Goal: Task Accomplishment & Management: Manage account settings

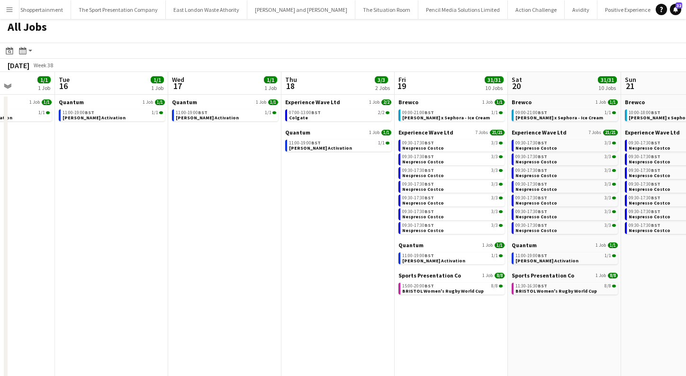
scroll to position [4, 0]
click at [159, 174] on app-date-cell "Quantum 1 Job 1/1 11:00-19:00 BST 1/1 Cirio Waitrose Activation" at bounding box center [111, 282] width 113 height 376
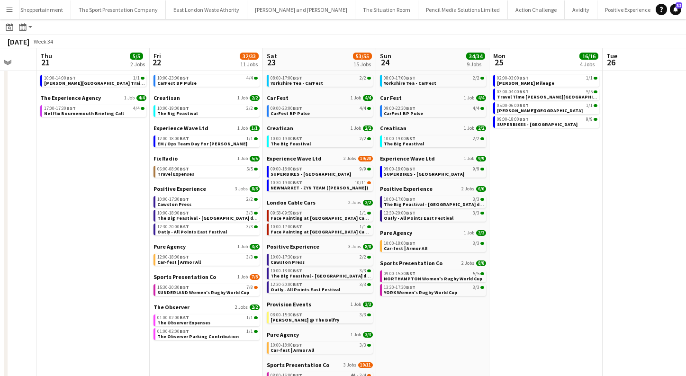
scroll to position [39, 0]
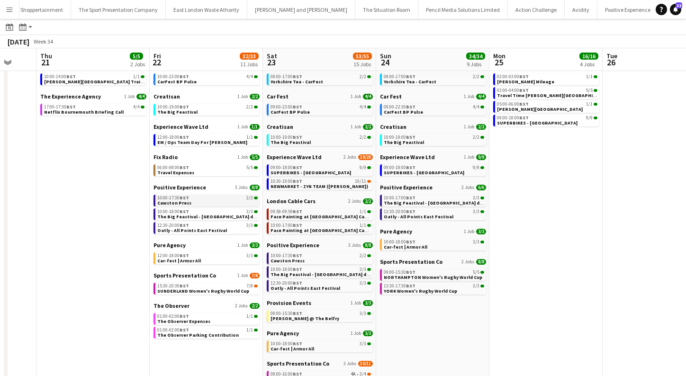
click at [197, 198] on div "10:00-17:30 BST 2/2" at bounding box center [207, 198] width 100 height 5
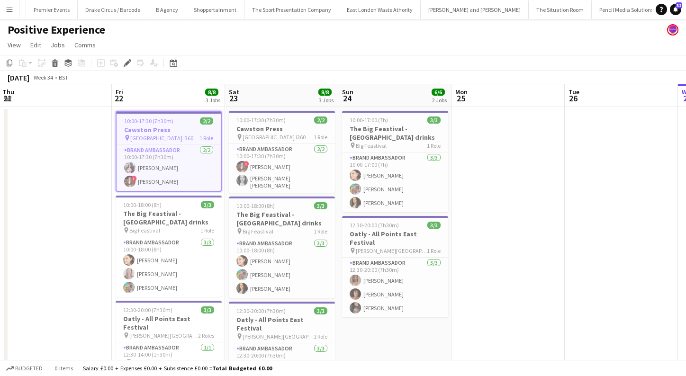
click at [10, 17] on button "Menu" at bounding box center [9, 9] width 19 height 19
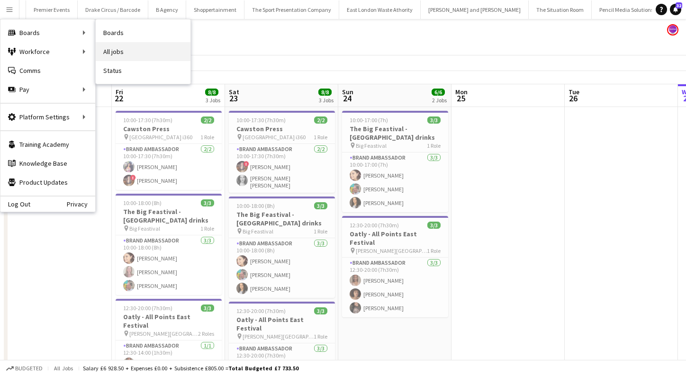
click at [116, 44] on link "All jobs" at bounding box center [143, 51] width 95 height 19
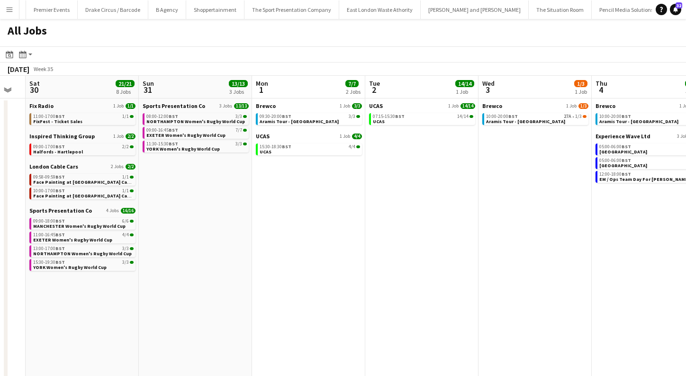
scroll to position [0, 447]
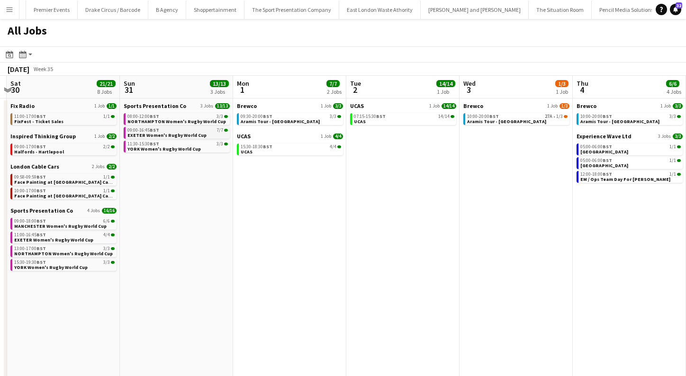
click at [195, 129] on div "09:00-16:45 BST 7/7" at bounding box center [178, 130] width 100 height 5
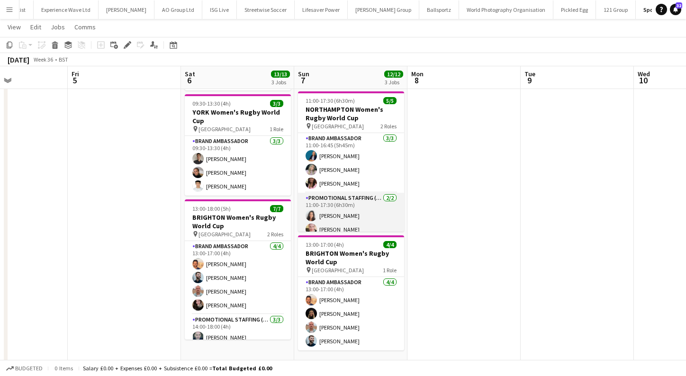
scroll to position [0, 388]
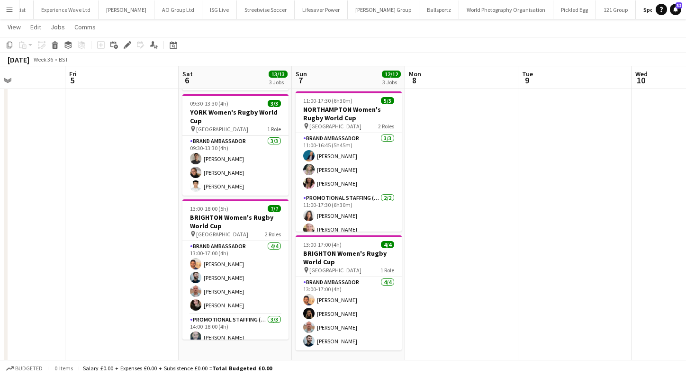
drag, startPoint x: 448, startPoint y: 213, endPoint x: 449, endPoint y: 195, distance: 18.5
click at [449, 195] on app-date-cell at bounding box center [461, 229] width 113 height 495
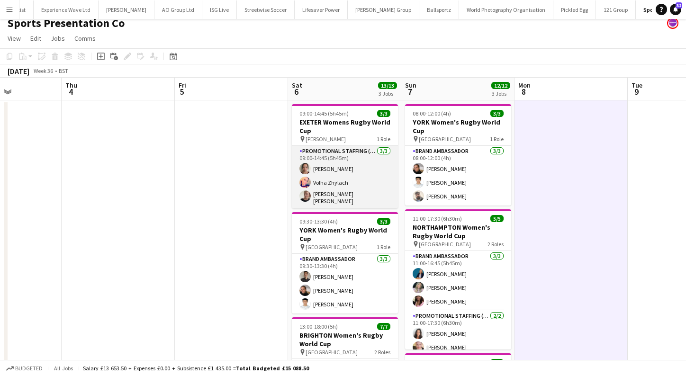
scroll to position [9, 0]
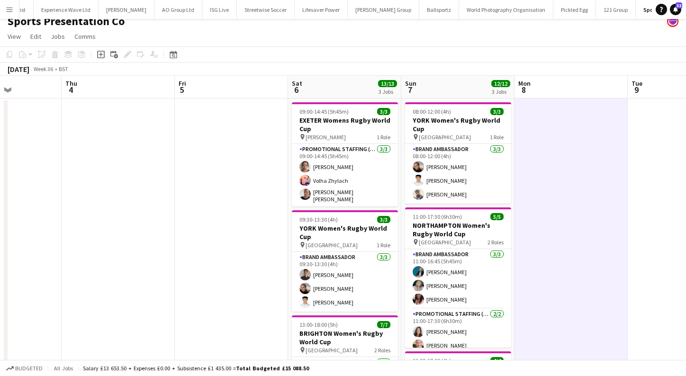
click at [10, 8] on app-icon "Menu" at bounding box center [10, 10] width 8 height 8
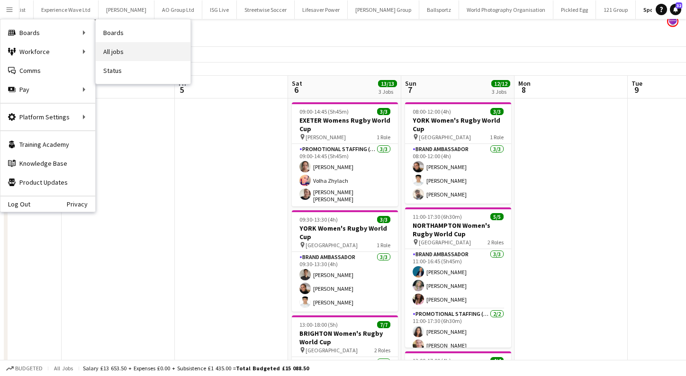
click at [108, 46] on link "All jobs" at bounding box center [143, 51] width 95 height 19
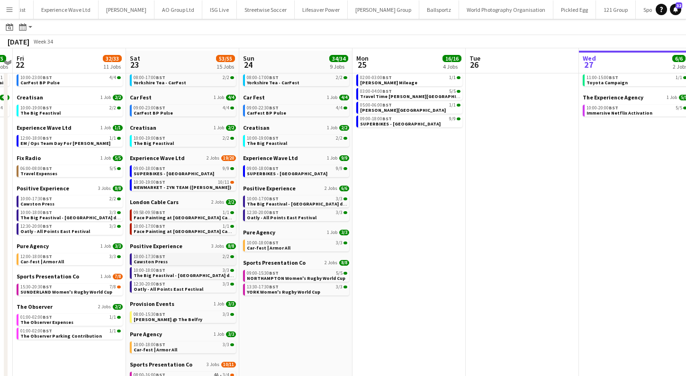
scroll to position [40, 0]
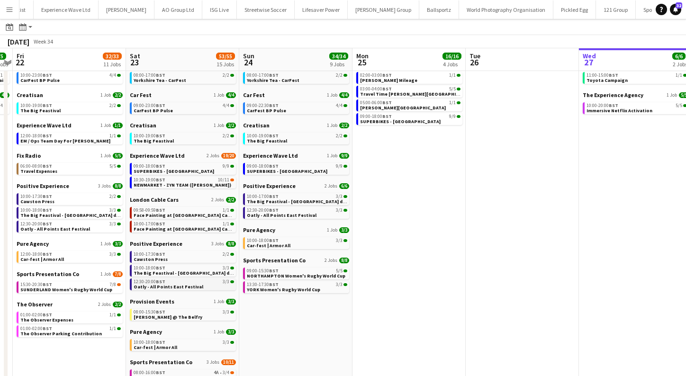
click at [174, 288] on span "Oatly - All Points East Festival" at bounding box center [169, 287] width 70 height 6
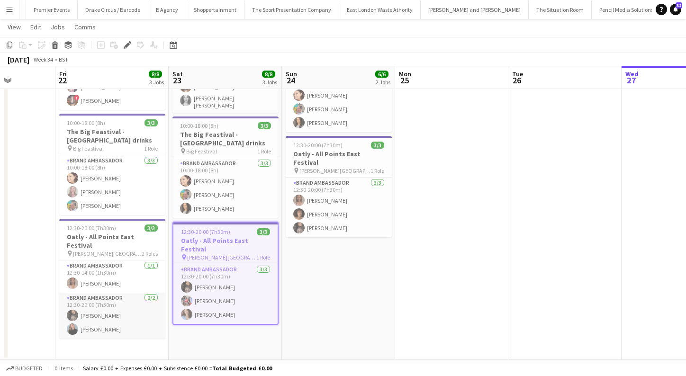
scroll to position [0, 285]
click at [126, 271] on app-card-role "Brand Ambassador 1/1 12:30-14:00 (1h30m) Lyvonne Saunders" at bounding box center [112, 277] width 106 height 32
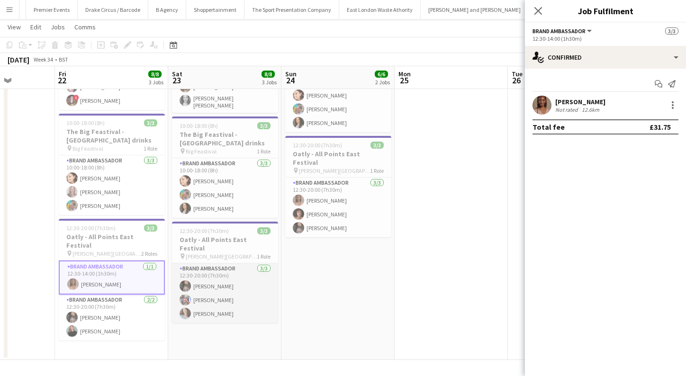
click at [223, 289] on app-card-role "Brand Ambassador 3/3 12:30-20:00 (7h30m) Seliza Sebastian Kristina Clarke Jorda…" at bounding box center [225, 294] width 106 height 60
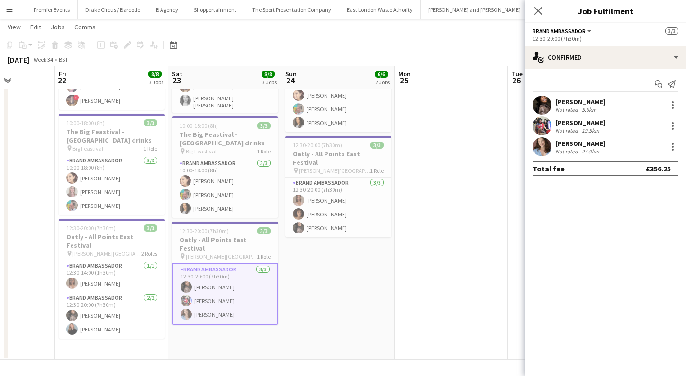
click at [551, 128] on app-user-avatar at bounding box center [542, 126] width 19 height 19
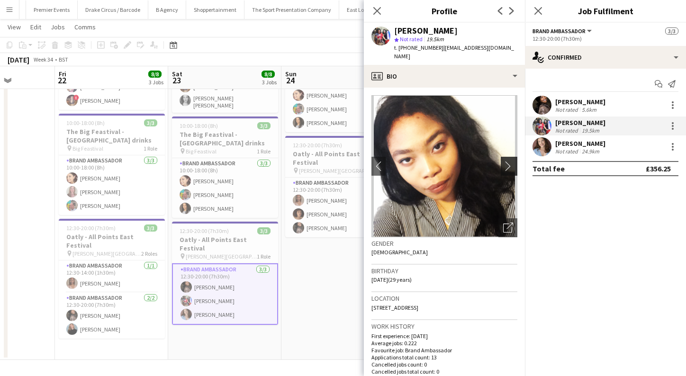
click at [510, 161] on app-icon "chevron-right" at bounding box center [510, 166] width 15 height 10
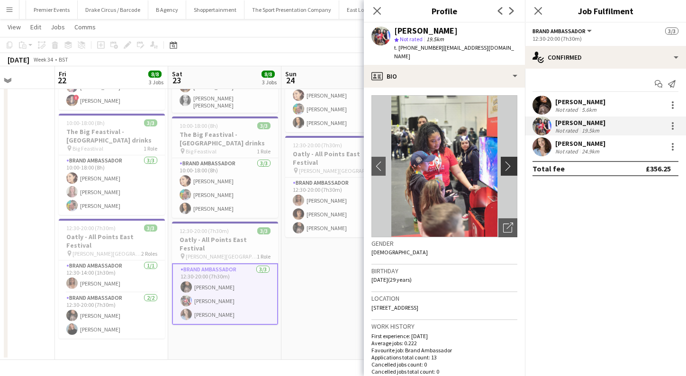
click at [510, 161] on app-icon "chevron-right" at bounding box center [510, 166] width 15 height 10
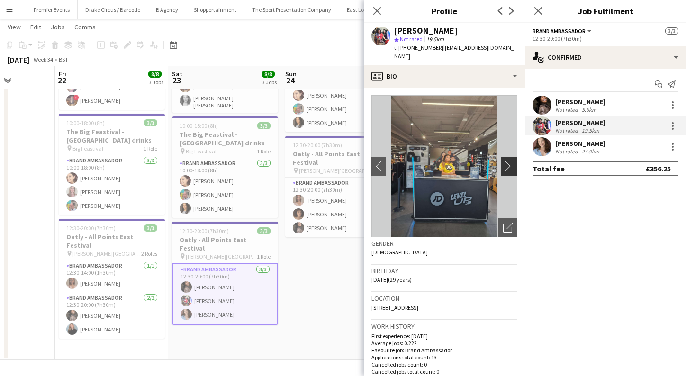
click at [510, 161] on app-icon "chevron-right" at bounding box center [510, 166] width 15 height 10
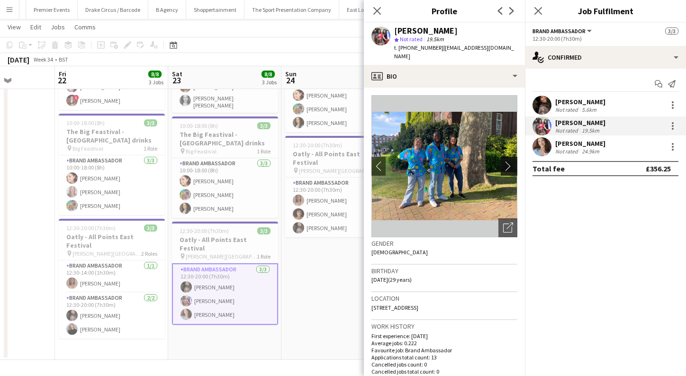
click at [508, 161] on app-icon "chevron-right" at bounding box center [510, 166] width 15 height 10
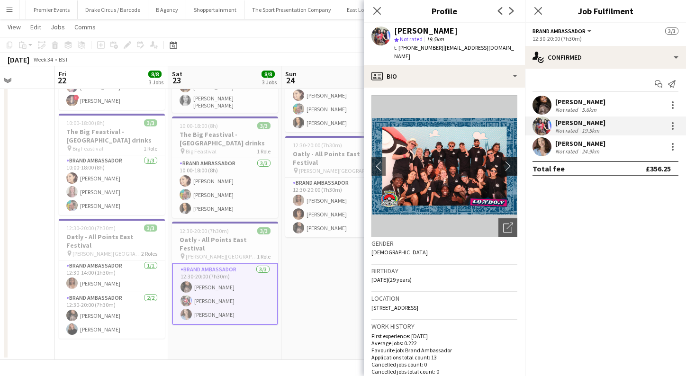
click at [508, 161] on app-icon "chevron-right" at bounding box center [510, 166] width 15 height 10
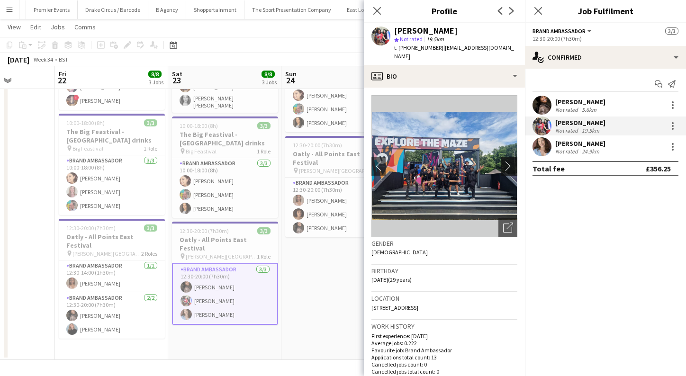
click at [508, 161] on app-icon "chevron-right" at bounding box center [510, 166] width 15 height 10
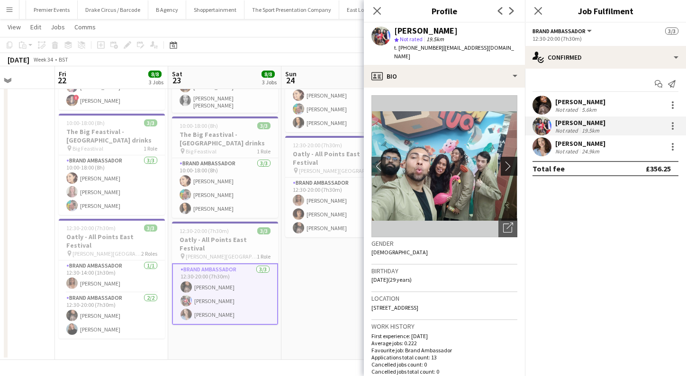
click at [508, 161] on app-icon "chevron-right" at bounding box center [510, 166] width 15 height 10
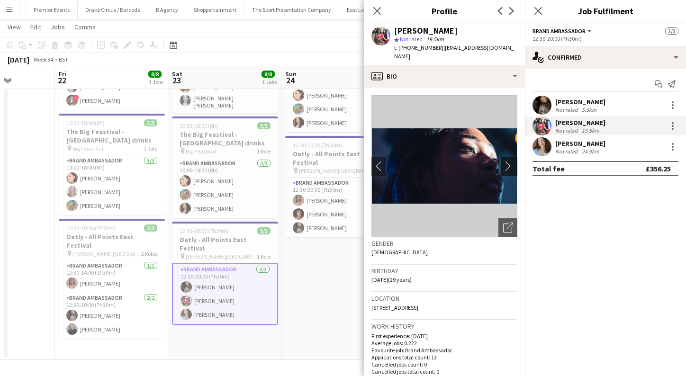
click at [508, 161] on app-icon "chevron-right" at bounding box center [510, 166] width 15 height 10
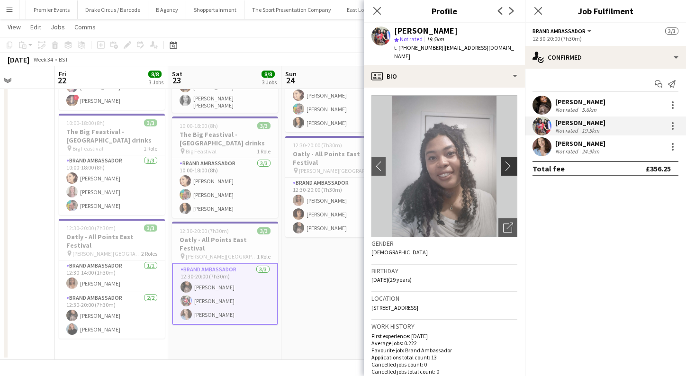
click at [508, 161] on app-icon "chevron-right" at bounding box center [510, 166] width 15 height 10
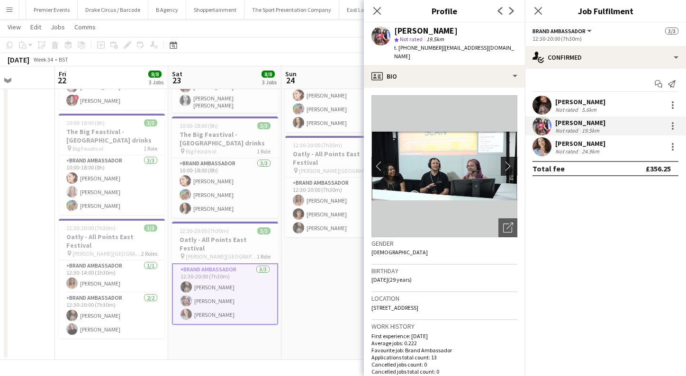
click at [508, 161] on app-icon "chevron-right" at bounding box center [510, 166] width 15 height 10
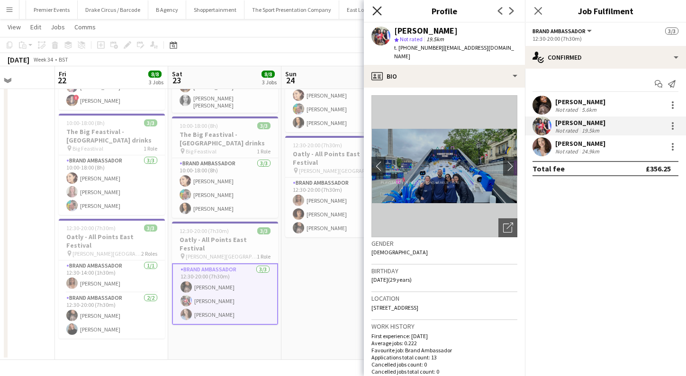
click at [376, 12] on icon at bounding box center [377, 10] width 9 height 9
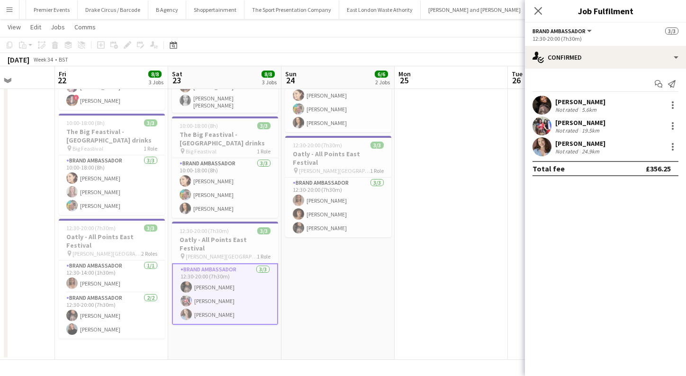
click at [11, 6] on app-icon "Menu" at bounding box center [10, 10] width 8 height 8
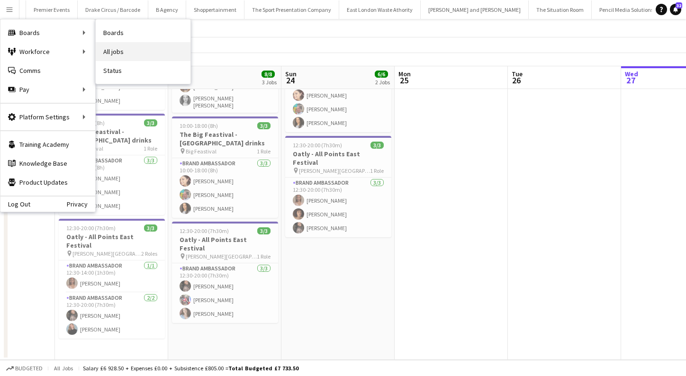
click at [108, 46] on link "All jobs" at bounding box center [143, 51] width 95 height 19
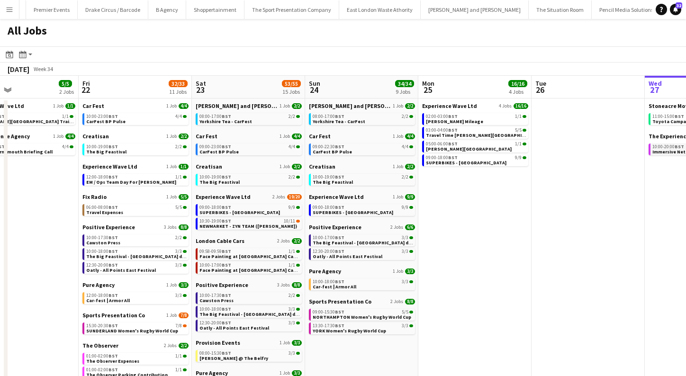
scroll to position [0, 256]
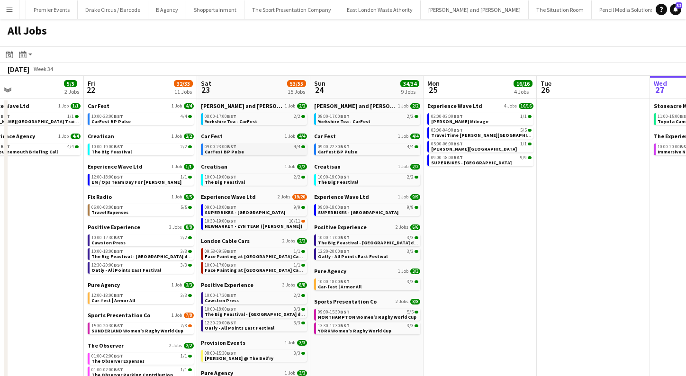
click at [237, 147] on div "09:00-23:00 BST 4/4" at bounding box center [255, 147] width 100 height 5
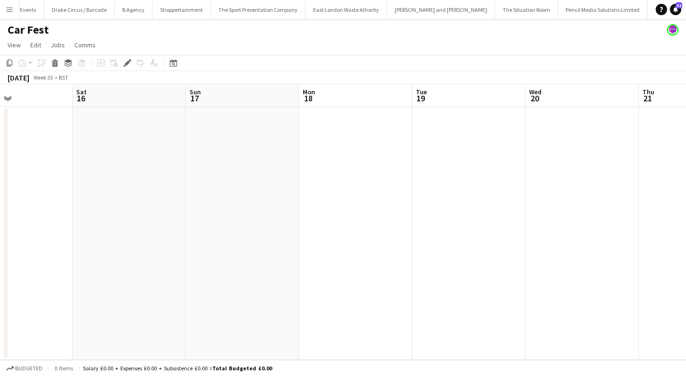
scroll to position [0, 267]
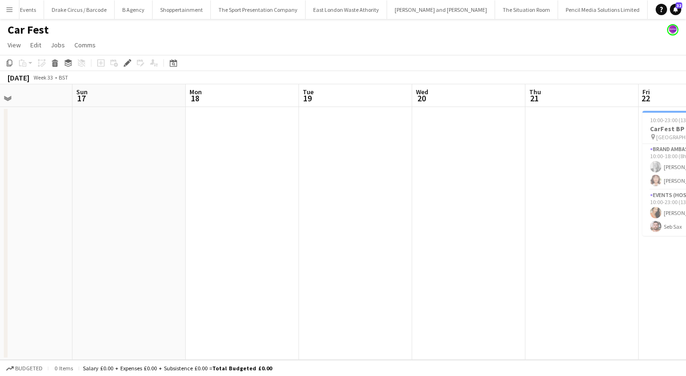
click at [10, 11] on app-icon "Menu" at bounding box center [10, 10] width 8 height 8
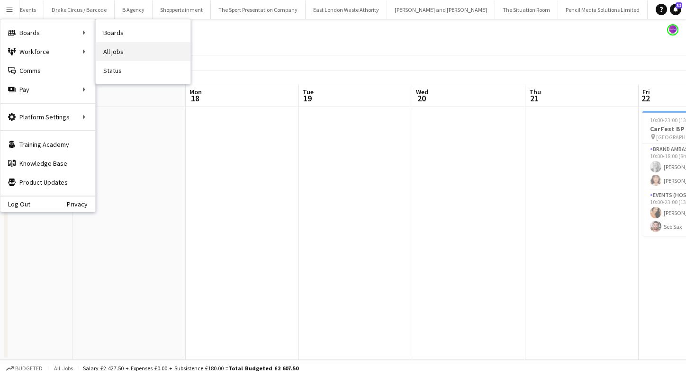
click at [131, 55] on link "All jobs" at bounding box center [143, 51] width 95 height 19
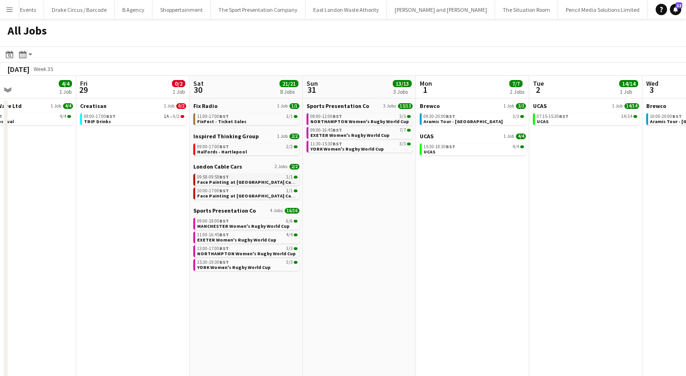
scroll to position [0, 253]
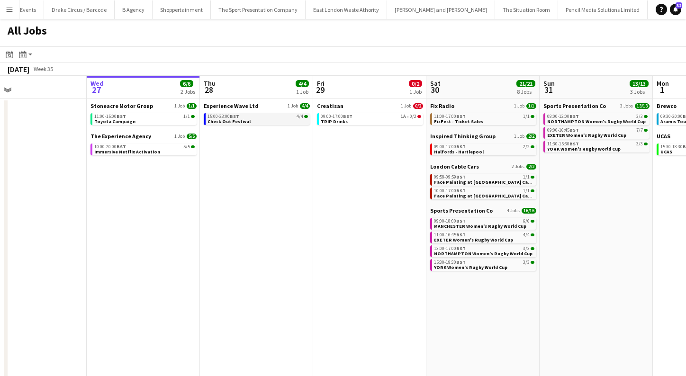
click at [244, 120] on span "Check Out Festival" at bounding box center [229, 121] width 43 height 6
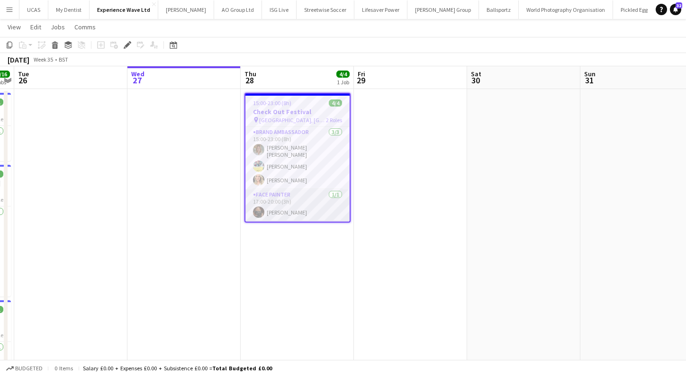
scroll to position [0, 325]
click at [332, 170] on app-card-role "Brand Ambassador [DATE] 15:00-23:00 (8h) [PERSON_NAME] [PERSON_NAME] [PERSON_NA…" at bounding box center [298, 158] width 104 height 63
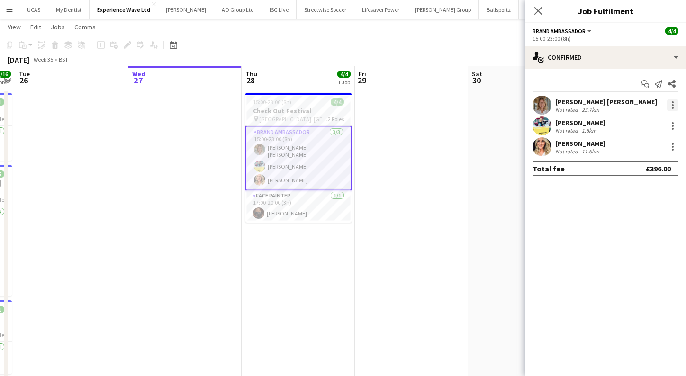
click at [670, 102] on div at bounding box center [672, 105] width 11 height 11
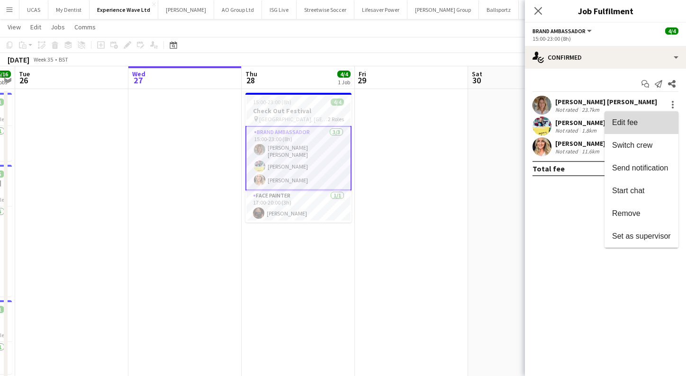
click at [622, 126] on span "Edit fee" at bounding box center [625, 122] width 26 height 8
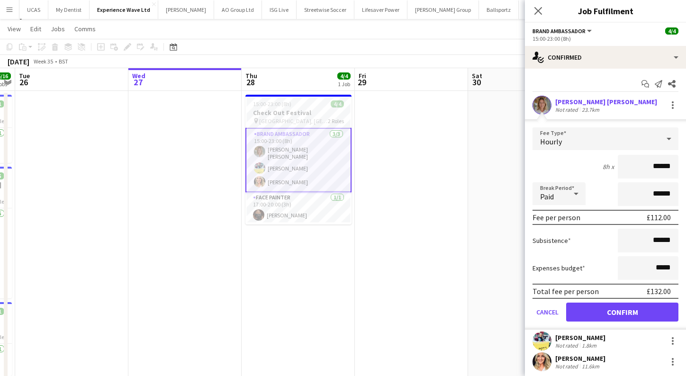
scroll to position [13, 0]
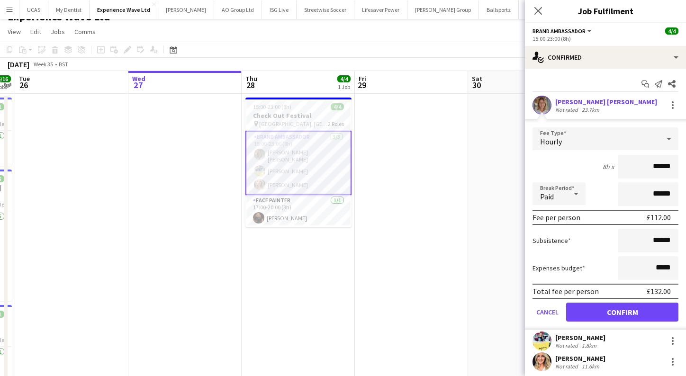
click at [445, 182] on app-date-cell at bounding box center [411, 316] width 113 height 445
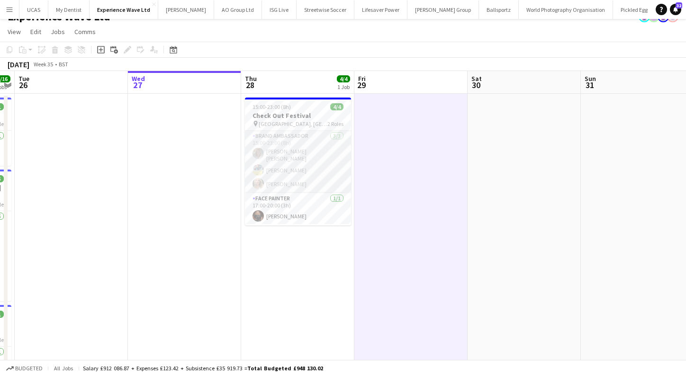
click at [321, 169] on app-card-role "Brand Ambassador [DATE] 15:00-23:00 (8h) [PERSON_NAME] [PERSON_NAME] [PERSON_NA…" at bounding box center [298, 162] width 106 height 63
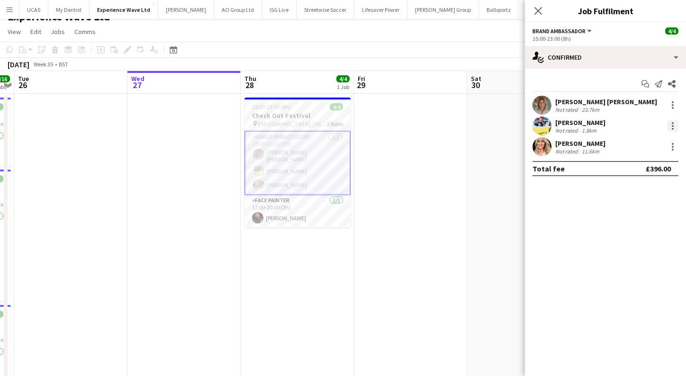
click at [670, 126] on div at bounding box center [672, 125] width 11 height 11
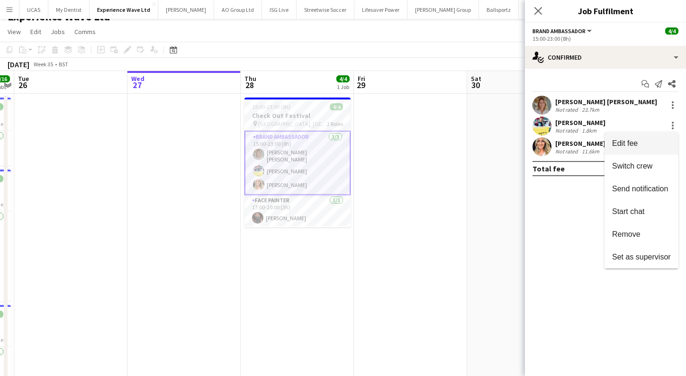
click at [627, 146] on span "Edit fee" at bounding box center [625, 143] width 26 height 8
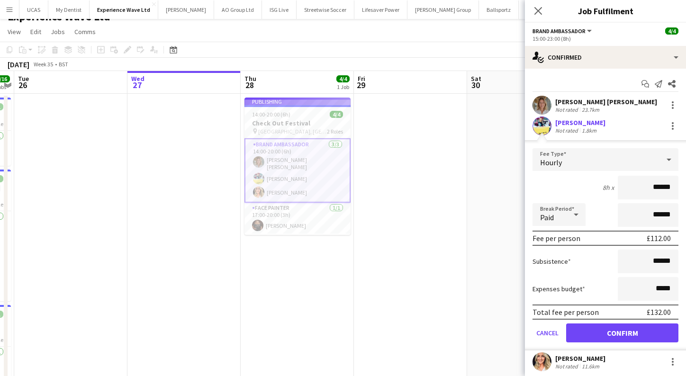
click at [320, 186] on app-job-card "Publishing 14:00-20:00 (6h) 4/4 Check Out Festival pin [GEOGRAPHIC_DATA], [GEOG…" at bounding box center [298, 166] width 106 height 137
click at [415, 221] on app-date-cell at bounding box center [410, 316] width 113 height 445
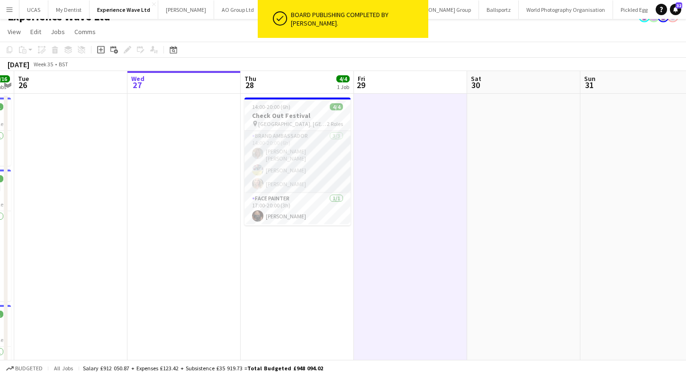
click at [314, 182] on app-card-role "Brand Ambassador [DATE] 14:00-20:00 (6h) [PERSON_NAME] [PERSON_NAME] [PERSON_NA…" at bounding box center [298, 162] width 106 height 63
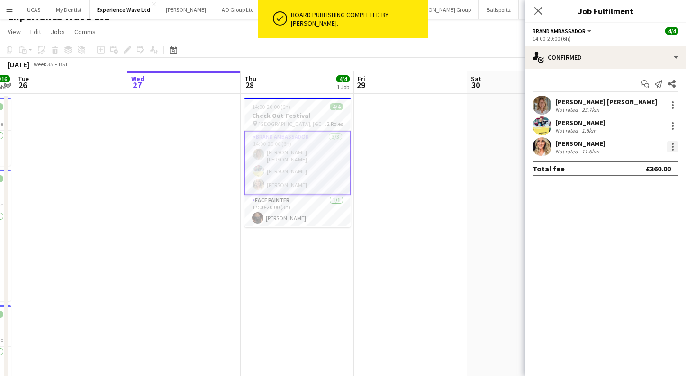
click at [672, 147] on div at bounding box center [672, 146] width 11 height 11
click at [628, 167] on span "Edit fee" at bounding box center [625, 164] width 26 height 8
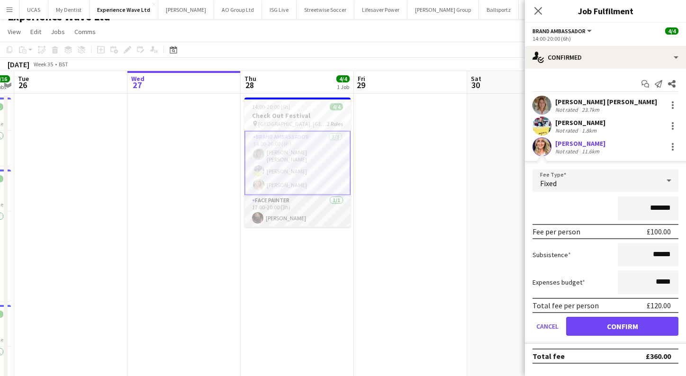
click at [323, 212] on app-card-role "Face Painter [DATE] 17:00-20:00 (3h) [PERSON_NAME]" at bounding box center [298, 211] width 106 height 32
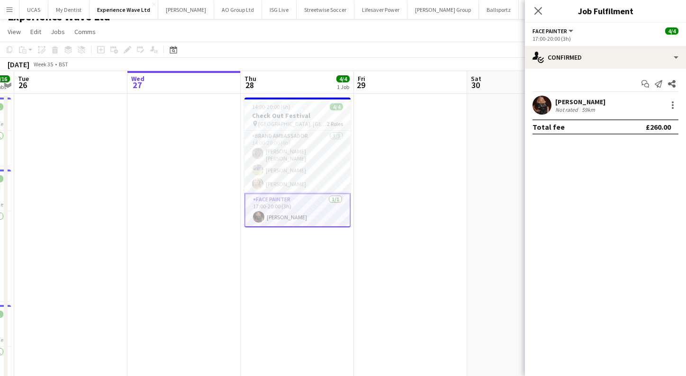
click at [668, 98] on div "[PERSON_NAME] Not rated 59km" at bounding box center [605, 105] width 161 height 19
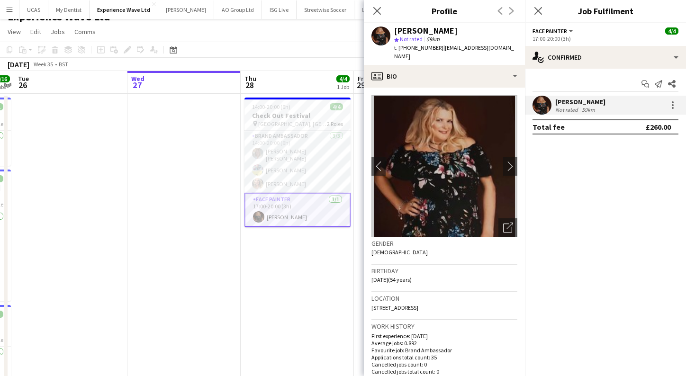
click at [269, 274] on app-date-cell "14:00-20:00 (6h) 4/4 Check Out Festival pin [GEOGRAPHIC_DATA], [GEOGRAPHIC_DATA…" at bounding box center [297, 316] width 113 height 445
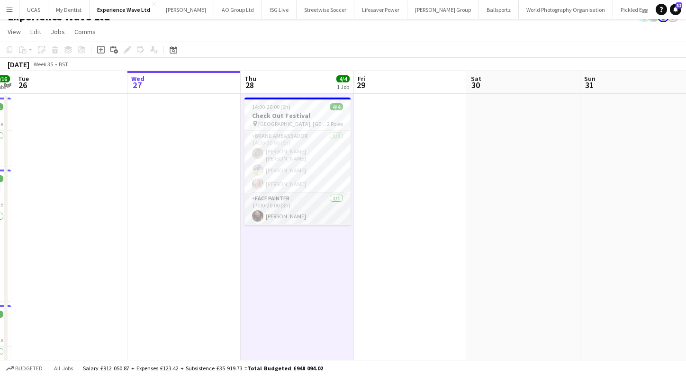
click at [298, 204] on app-card-role "Face Painter [DATE] 17:00-20:00 (3h) [PERSON_NAME]" at bounding box center [298, 209] width 106 height 32
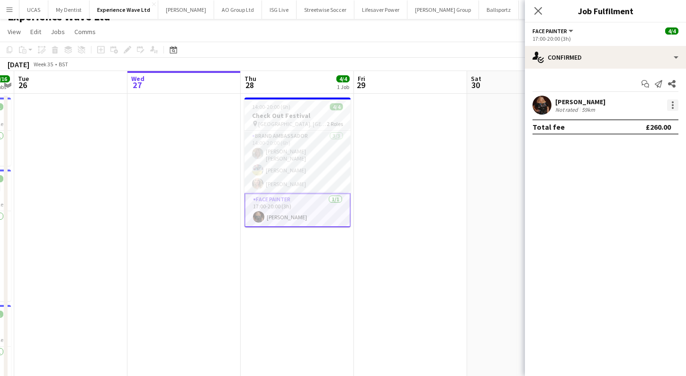
click at [670, 109] on div at bounding box center [672, 105] width 11 height 11
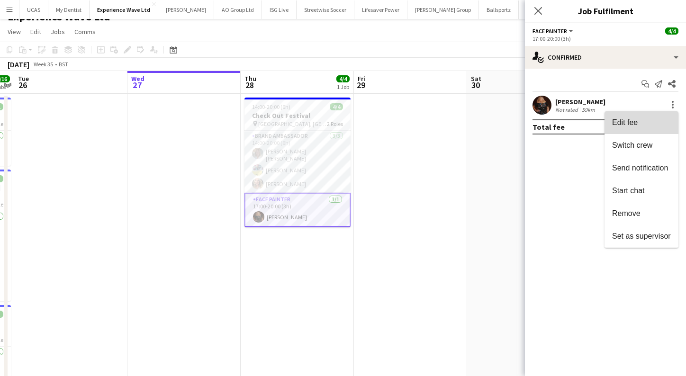
click at [624, 124] on span "Edit fee" at bounding box center [625, 122] width 26 height 8
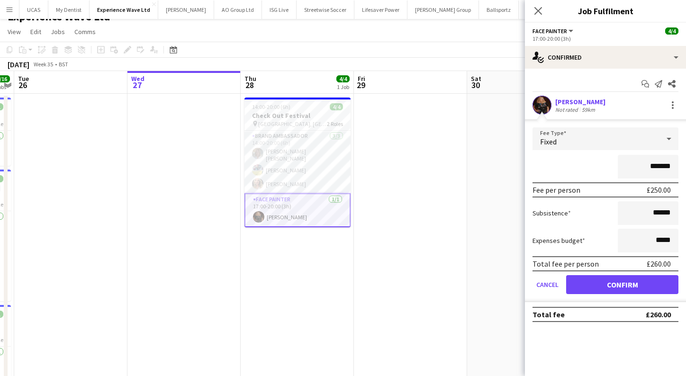
click at [455, 277] on app-date-cell at bounding box center [410, 316] width 113 height 445
